Goal: Task Accomplishment & Management: Complete application form

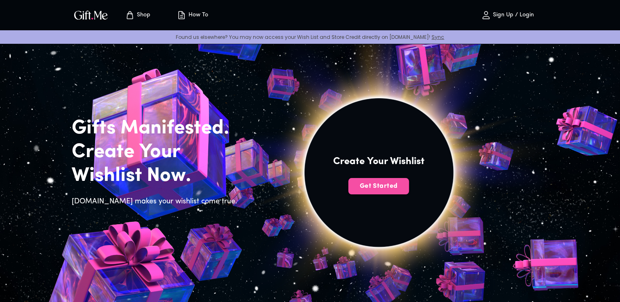
click at [311, 193] on button "Get Started" at bounding box center [378, 186] width 61 height 16
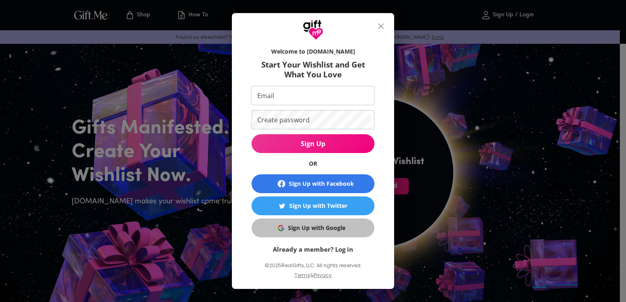
click at [311, 236] on button "Sign Up with Google" at bounding box center [313, 228] width 123 height 19
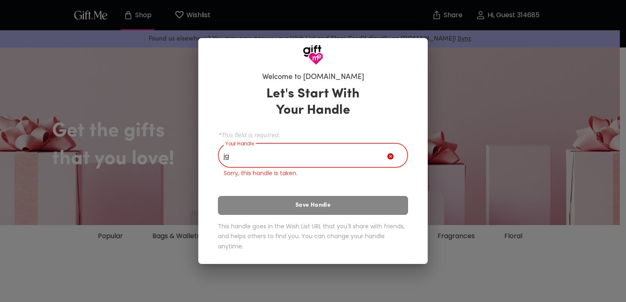
type input "jg"
click at [392, 158] on icon at bounding box center [390, 156] width 6 height 6
click at [391, 161] on icon at bounding box center [392, 158] width 10 height 10
